Goal: Task Accomplishment & Management: Use online tool/utility

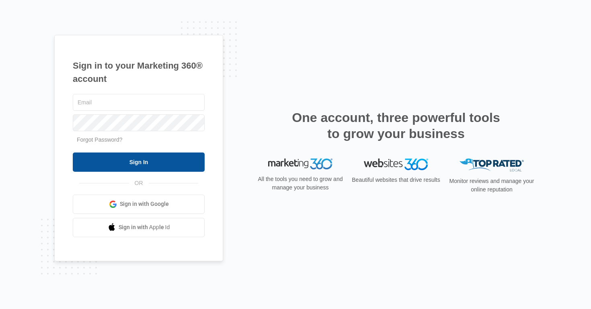
type input "[EMAIL_ADDRESS][PERSON_NAME][DOMAIN_NAME]"
click at [182, 162] on input "Sign In" at bounding box center [139, 162] width 132 height 19
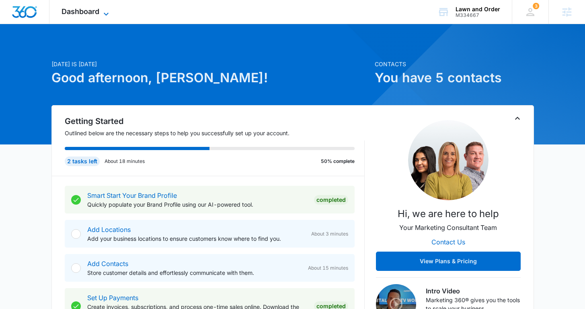
click at [106, 12] on icon at bounding box center [106, 14] width 10 height 10
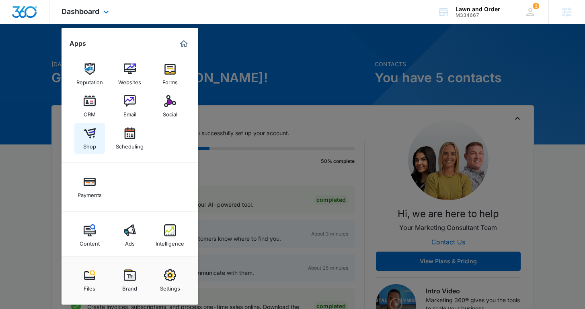
scroll to position [4, 0]
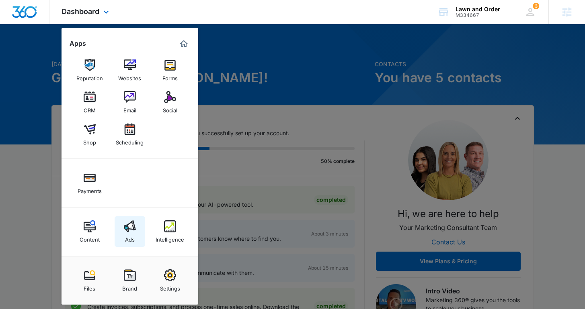
click at [124, 237] on link "Ads" at bounding box center [130, 232] width 31 height 31
